Goal: Find contact information: Find contact information

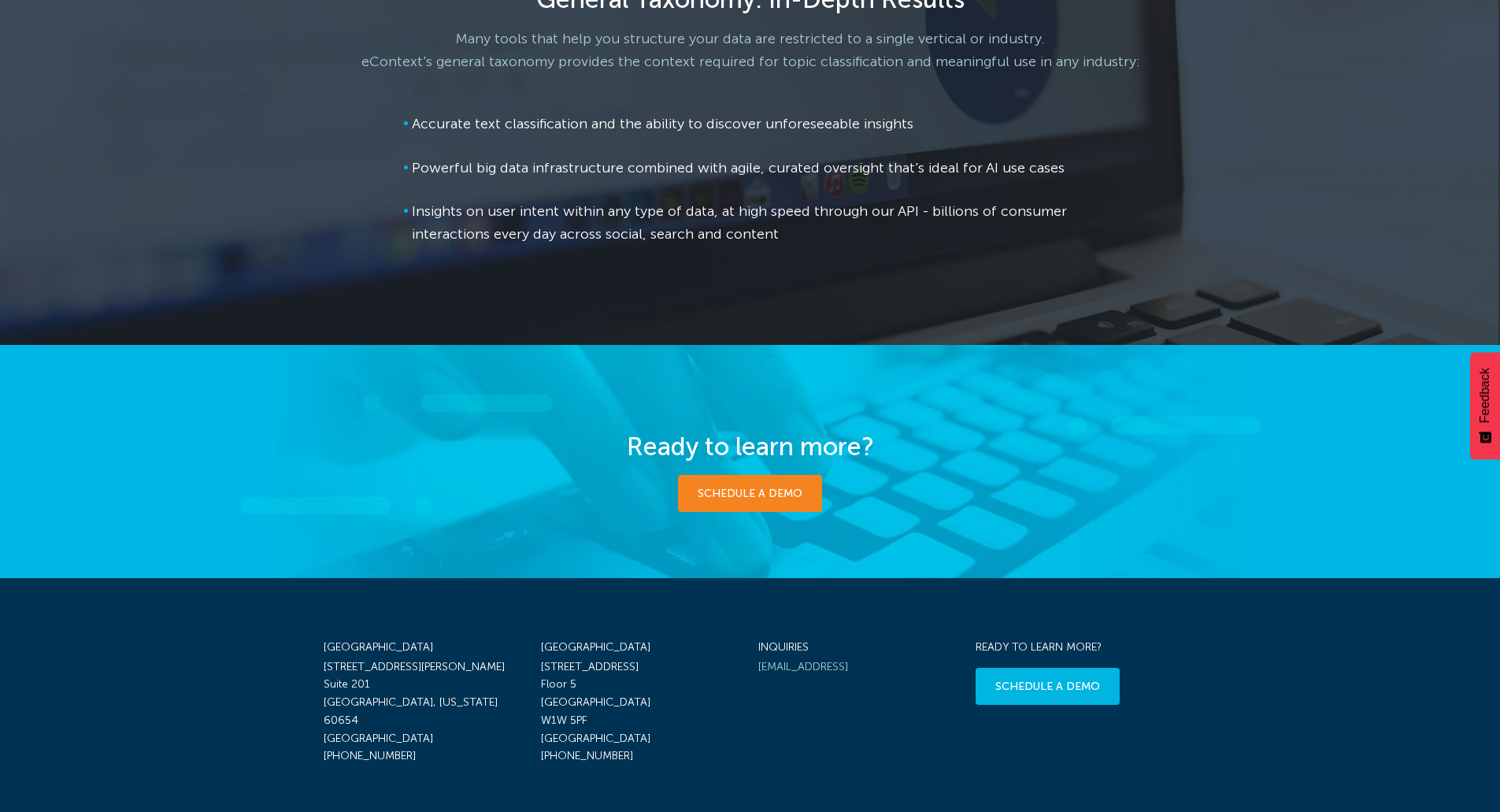
scroll to position [2341, 0]
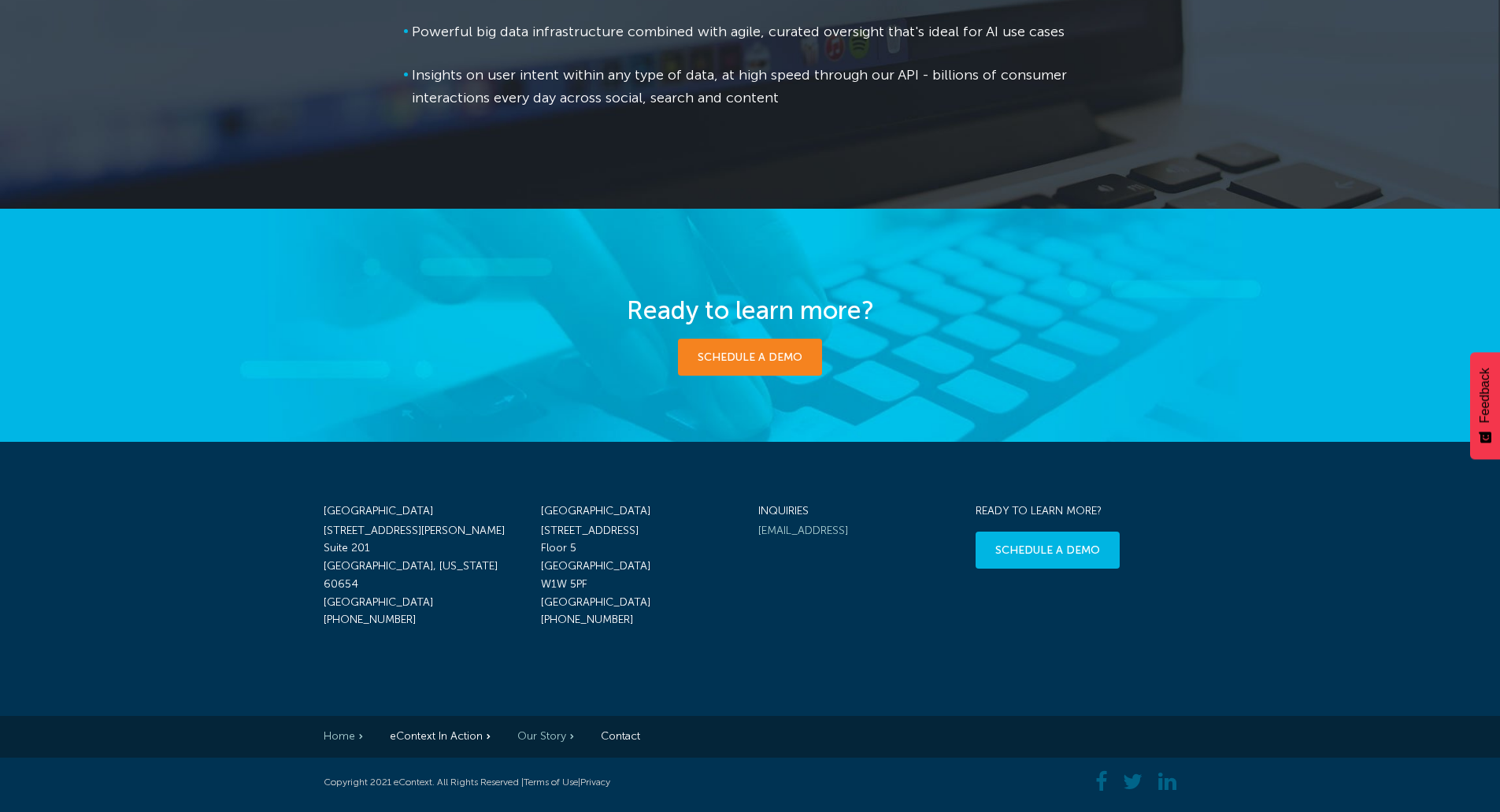
click at [531, 737] on link "Our Story" at bounding box center [546, 736] width 57 height 14
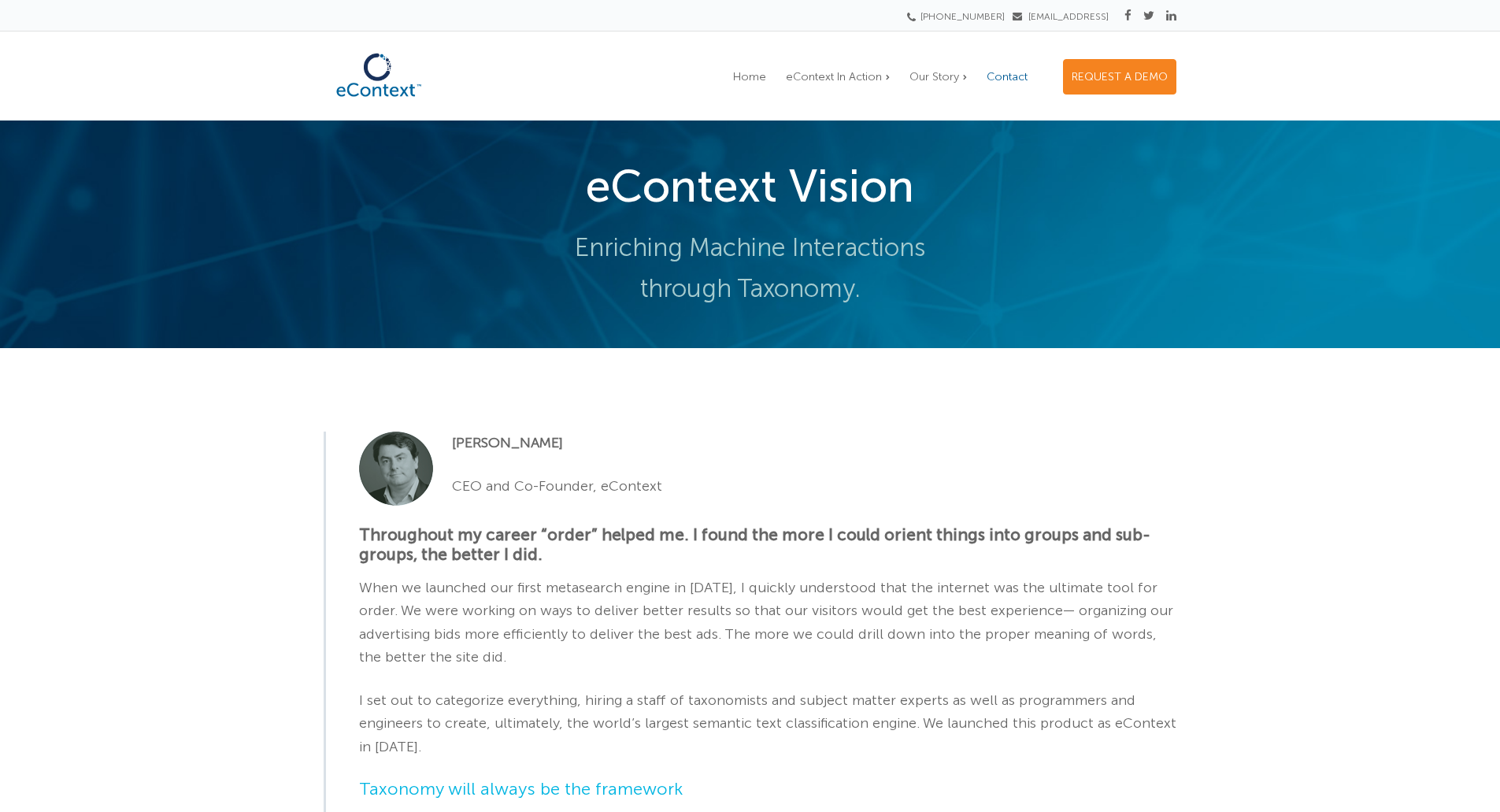
click at [1010, 83] on span "Contact" at bounding box center [1007, 77] width 41 height 14
